Goal: Check status: Check status

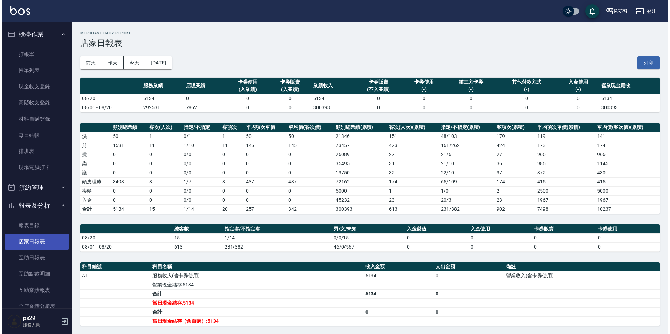
scroll to position [70, 0]
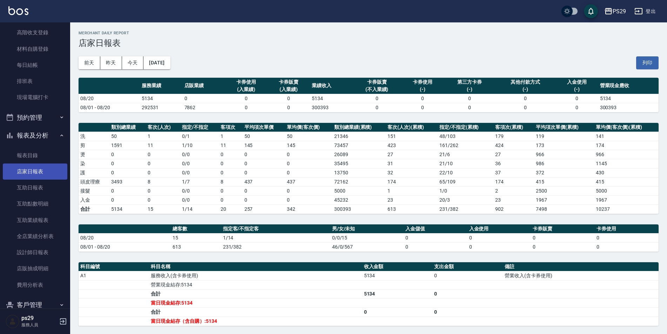
click at [54, 178] on link "店家日報表" at bounding box center [35, 172] width 65 height 16
click at [52, 197] on link "互助點數明細" at bounding box center [35, 204] width 65 height 16
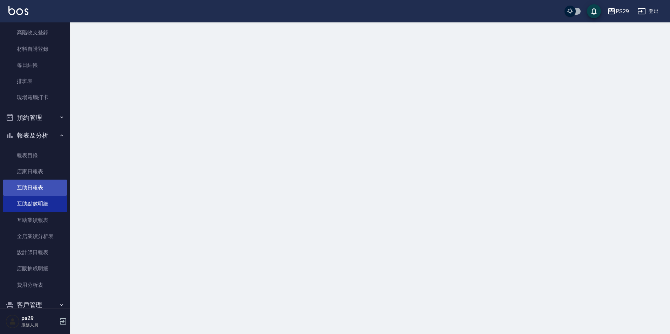
click at [55, 190] on link "互助日報表" at bounding box center [35, 188] width 65 height 16
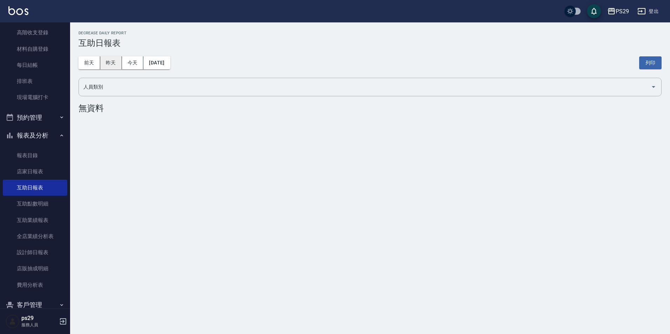
click at [117, 68] on button "昨天" at bounding box center [111, 62] width 22 height 13
click at [136, 67] on button "今天" at bounding box center [133, 62] width 22 height 13
click at [104, 57] on button "昨天" at bounding box center [111, 62] width 22 height 13
